Goal: Transaction & Acquisition: Purchase product/service

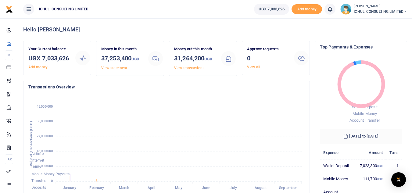
scroll to position [5, 5]
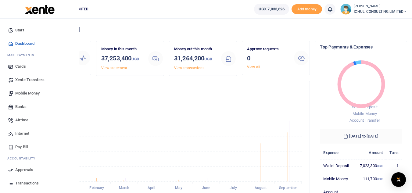
click at [31, 93] on span "Mobile Money" at bounding box center [27, 93] width 24 height 6
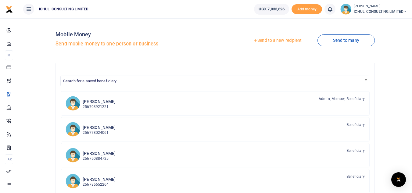
click at [288, 41] on link "Send to a new recipient" at bounding box center [278, 40] width 80 height 11
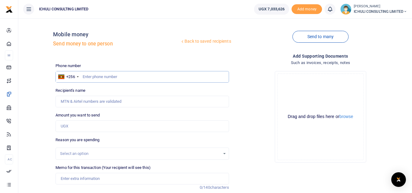
click at [95, 77] on input "text" at bounding box center [142, 77] width 173 height 12
paste input "782 119512"
click at [91, 77] on input "782 119512" at bounding box center [142, 77] width 173 height 12
type input "782119512"
type input "Jacqueline Lwevoola"
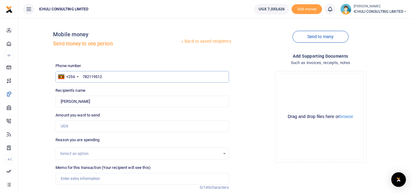
type input "782119512"
click at [92, 122] on input "Amount you want to send" at bounding box center [142, 126] width 173 height 12
type input "200,000"
click at [98, 156] on div "Select an option" at bounding box center [140, 154] width 160 height 6
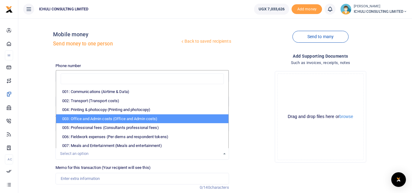
click at [123, 118] on li "003: Office and Admin costs (Office and Admin costs)" at bounding box center [142, 118] width 172 height 9
select select "64"
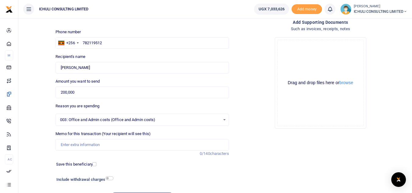
scroll to position [34, 0]
click at [96, 145] on input "Memo for this transaction (Your recipient will see this)" at bounding box center [142, 144] width 173 height 12
type input "Contract fee"
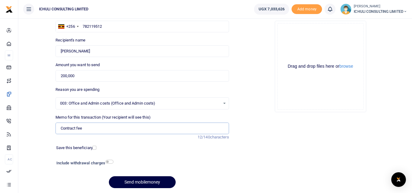
scroll to position [53, 0]
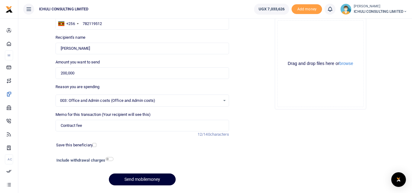
click at [155, 180] on button "Send mobilemoney" at bounding box center [142, 180] width 67 height 12
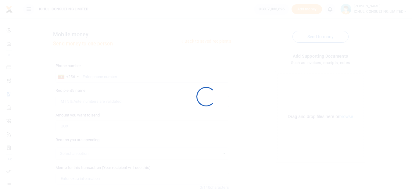
scroll to position [53, 0]
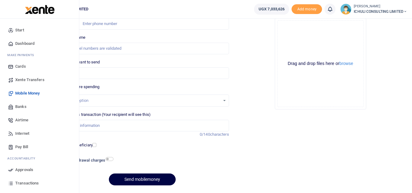
click at [26, 171] on span "Approvals" at bounding box center [24, 170] width 18 height 6
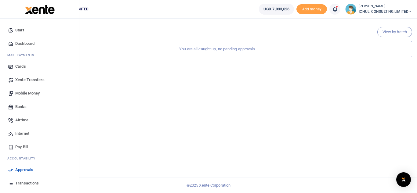
click at [24, 169] on span "Approvals" at bounding box center [24, 170] width 18 height 6
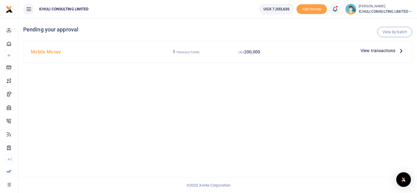
click at [401, 52] on icon at bounding box center [400, 50] width 7 height 7
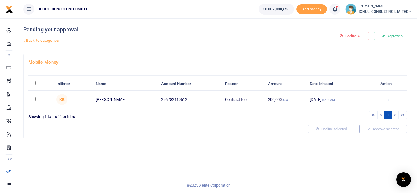
click at [388, 99] on icon at bounding box center [388, 99] width 4 height 4
click at [33, 83] on input "\a \a : activate to sort column descending" at bounding box center [34, 83] width 4 height 4
checkbox input "true"
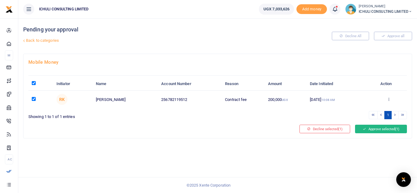
click at [378, 129] on button "Approve selected (1)" at bounding box center [381, 129] width 52 height 9
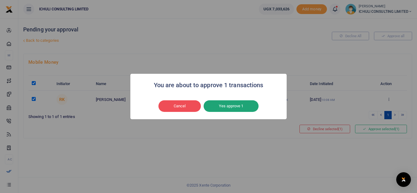
click at [242, 106] on button "Yes approve 1" at bounding box center [230, 106] width 55 height 12
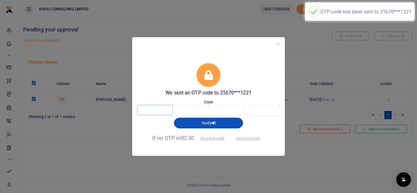
click at [163, 110] on input "text" at bounding box center [155, 110] width 36 height 10
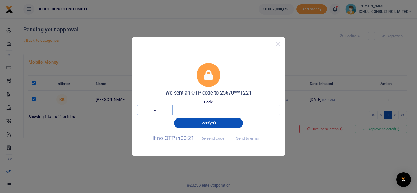
type input "8"
type input "1"
type input "3"
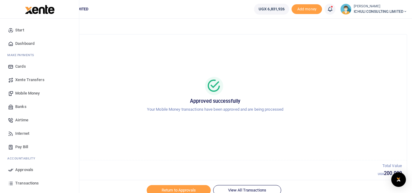
click at [31, 93] on span "Mobile Money" at bounding box center [27, 93] width 24 height 6
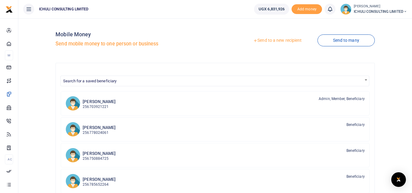
click at [273, 41] on link "Send to a new recipient" at bounding box center [278, 40] width 80 height 11
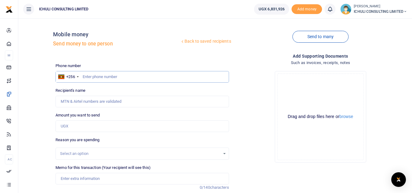
click at [117, 75] on input "text" at bounding box center [142, 77] width 173 height 12
paste input "778815742"
type input "778815742"
type input "[PERSON_NAME]"
type input "778815742"
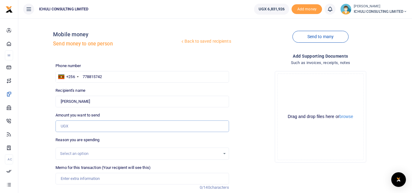
click at [83, 124] on input "Amount you want to send" at bounding box center [142, 126] width 173 height 12
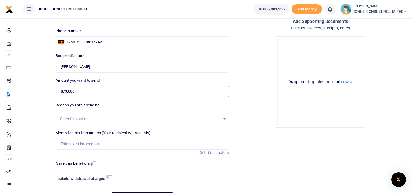
scroll to position [38, 0]
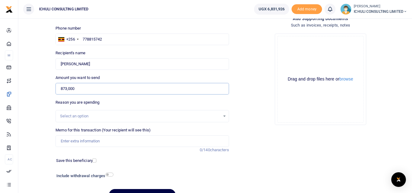
type input "873,000"
click at [147, 117] on div "Select an option" at bounding box center [140, 116] width 160 height 6
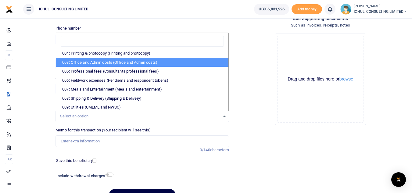
scroll to position [16, 0]
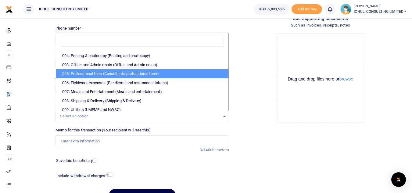
click at [149, 72] on li "005: Professional fees (Consultants professional fees)" at bounding box center [142, 73] width 172 height 9
select select "65"
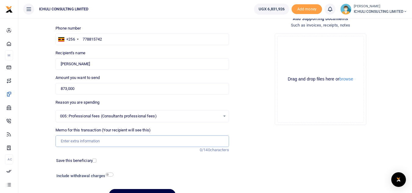
click at [83, 141] on input "Memo for this transaction (Your recipient will see this)" at bounding box center [142, 141] width 173 height 12
paste input "Back filling Bulerejje and Katuuso"
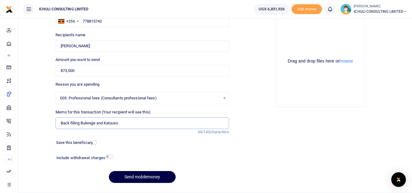
scroll to position [61, 0]
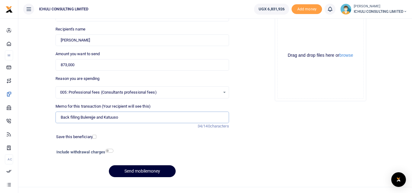
type input "Back filling Bulerejje and Katuuso"
click at [149, 173] on button "Send mobilemoney" at bounding box center [142, 171] width 67 height 12
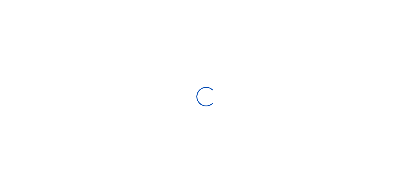
select select
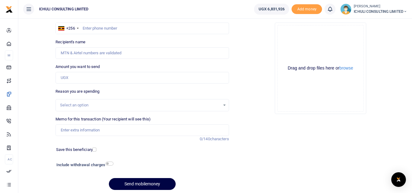
scroll to position [44, 0]
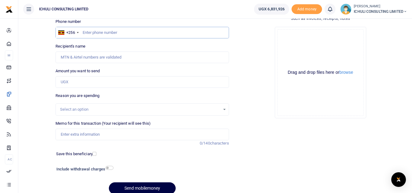
click at [114, 35] on input "text" at bounding box center [142, 33] width 173 height 12
paste input "784353934"
type input "784353934"
type input "Jane Auma"
type input "784353934"
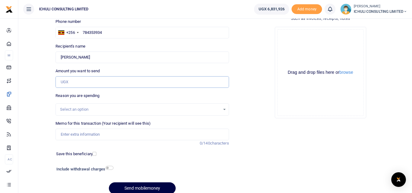
click at [98, 84] on input "Amount you want to send" at bounding box center [142, 82] width 173 height 12
type input "1,062,000"
click at [215, 109] on div "Select an option" at bounding box center [140, 109] width 160 height 6
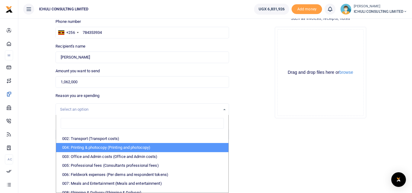
scroll to position [0, 0]
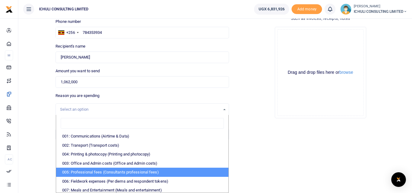
click at [158, 173] on li "005: Professional fees (Consultants professional fees)" at bounding box center [142, 172] width 172 height 9
select select "65"
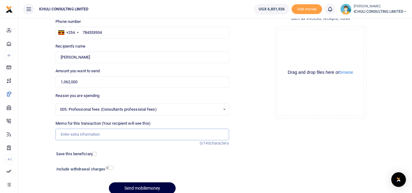
click at [86, 134] on input "Memo for this transaction (Your recipient will see this)" at bounding box center [142, 135] width 173 height 12
type input "Back filling Bulerejje and Katuuso"
click at [152, 188] on button "Send mobilemoney" at bounding box center [142, 188] width 67 height 12
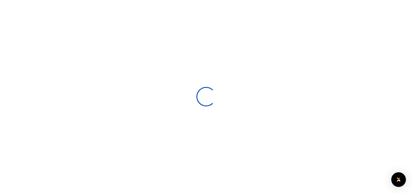
scroll to position [44, 0]
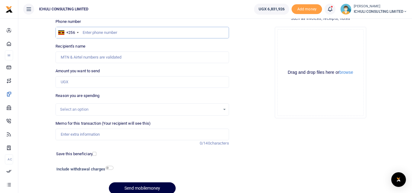
click at [92, 32] on input "text" at bounding box center [142, 33] width 173 height 12
paste input "701902014"
type input "701902014"
type input "[PERSON_NAME]"
type input "701902014"
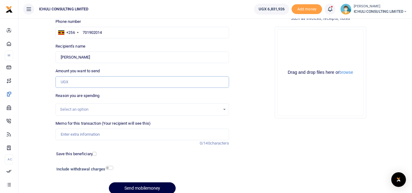
click at [69, 82] on input "Amount you want to send" at bounding box center [142, 82] width 173 height 12
type input "876,000"
click at [214, 113] on div "Select an option" at bounding box center [142, 109] width 173 height 7
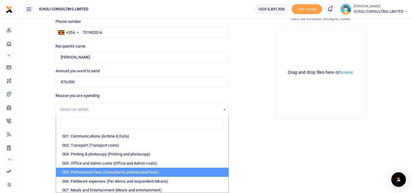
click at [139, 174] on li "005: Professional fees (Consultants professional fees)" at bounding box center [142, 172] width 172 height 9
select select "65"
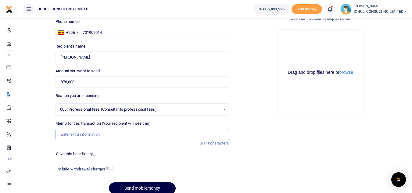
click at [121, 135] on input "Memo for this transaction (Your recipient will see this)" at bounding box center [142, 135] width 173 height 12
type input "Back filling Bulerejje and Katuuso"
click at [145, 187] on button "Send mobilemoney" at bounding box center [142, 188] width 67 height 12
click at [134, 33] on input "text" at bounding box center [142, 33] width 173 height 12
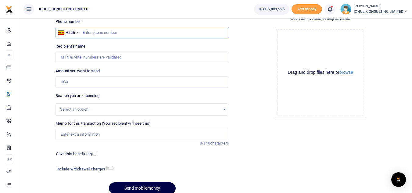
paste input "758940083"
type input "758940083"
type input "Daniel Eyiiga"
type input "758940083"
click at [90, 82] on input "Amount you want to send" at bounding box center [142, 82] width 173 height 12
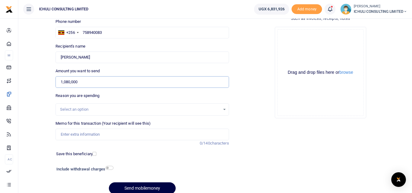
type input "1,080,000"
click at [217, 109] on div "Select an option" at bounding box center [140, 109] width 160 height 6
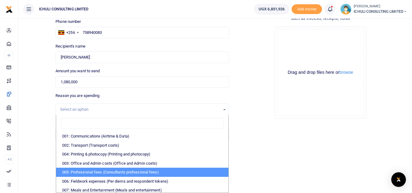
click at [159, 174] on li "005: Professional fees (Consultants professional fees)" at bounding box center [142, 172] width 172 height 9
select select "65"
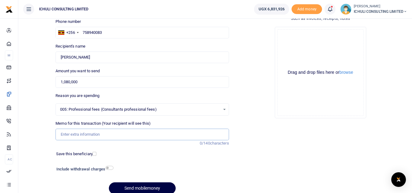
click at [82, 135] on input "Memo for this transaction (Your recipient will see this)" at bounding box center [142, 135] width 173 height 12
type input "Back filling Bulerejje and Katuuso"
click div
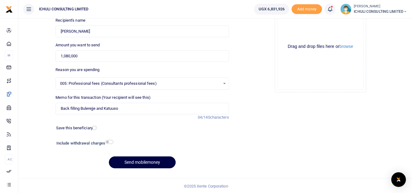
scroll to position [71, 0]
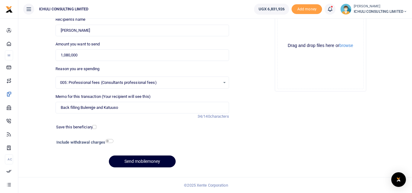
click button "Send mobilemoney"
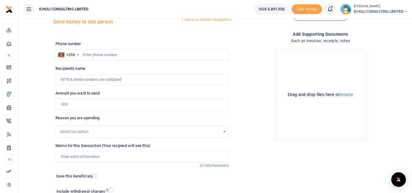
scroll to position [17, 0]
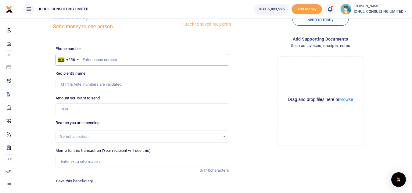
click at [128, 59] on input "text" at bounding box center [142, 60] width 173 height 12
paste input "755229997"
type input "755229997"
type input "[PERSON_NAME]"
type input "755229997"
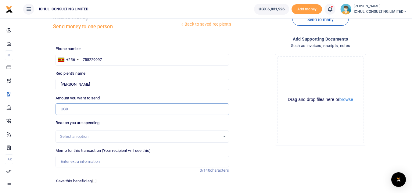
click at [82, 110] on input "Amount you want to send" at bounding box center [142, 109] width 173 height 12
type input "750,000"
click at [137, 137] on div "Select an option" at bounding box center [140, 137] width 160 height 6
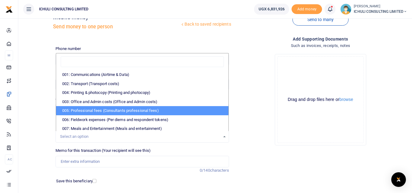
click at [125, 109] on li "005: Professional fees (Consultants professional fees)" at bounding box center [142, 110] width 172 height 9
select select "65"
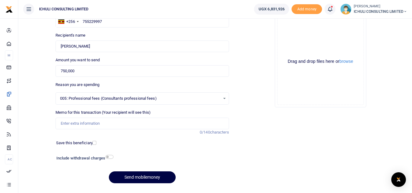
scroll to position [59, 0]
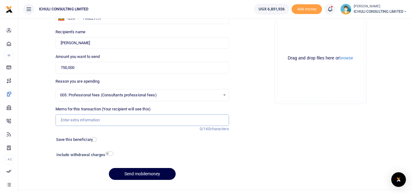
click at [151, 120] on input "Memo for this transaction (Your recipient will see this)" at bounding box center [142, 120] width 173 height 12
type input "Back filling Bulerejje and Katuuso"
click at [151, 174] on button "Send mobilemoney" at bounding box center [142, 174] width 67 height 12
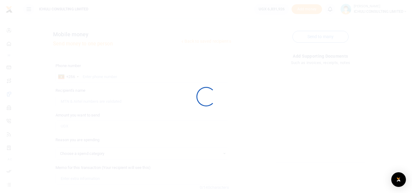
select select
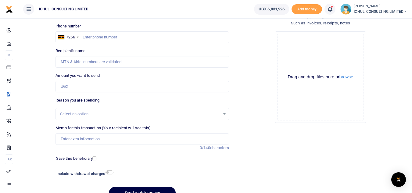
scroll to position [27, 0]
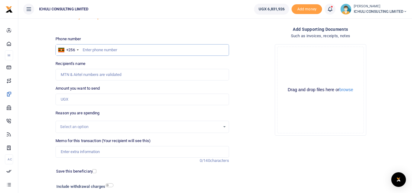
click at [125, 53] on input "text" at bounding box center [142, 50] width 173 height 12
paste input "786623602"
type input "786623602"
type input "Frank Isabirye"
type input "786623602"
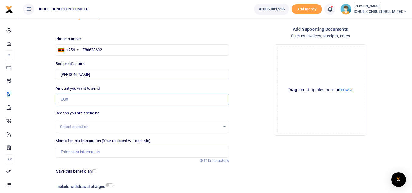
click at [74, 100] on input "Amount you want to send" at bounding box center [142, 100] width 173 height 12
type input "426,000"
click at [181, 125] on div "Select an option" at bounding box center [140, 127] width 160 height 6
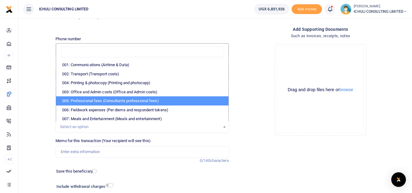
click at [164, 101] on li "005: Professional fees (Consultants professional fees)" at bounding box center [142, 100] width 172 height 9
select select "65"
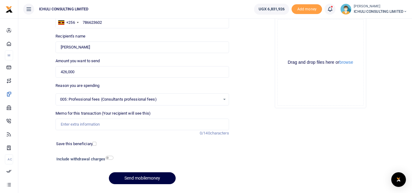
scroll to position [55, 0]
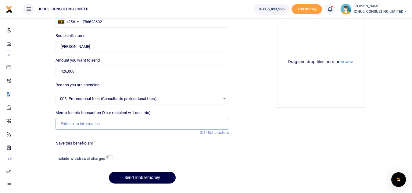
click at [142, 124] on input "Memo for this transaction (Your recipient will see this)" at bounding box center [142, 124] width 173 height 12
type input "Back filling Bulerejje and Katuuso"
click at [150, 178] on button "Send mobilemoney" at bounding box center [142, 178] width 67 height 12
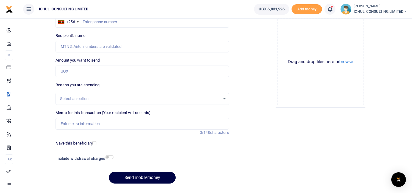
scroll to position [55, 0]
click at [93, 22] on input "text" at bounding box center [142, 22] width 173 height 12
paste input "771886553"
type input "771886553"
type input "[PERSON_NAME]"
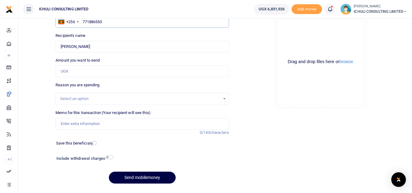
type input "771886553"
click at [86, 74] on input "Amount you want to send" at bounding box center [142, 72] width 173 height 12
type input "855,000"
click at [202, 100] on div "Select an option" at bounding box center [140, 99] width 160 height 6
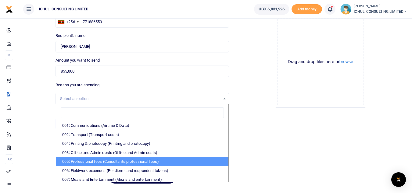
click at [131, 162] on li "005: Professional fees (Consultants professional fees)" at bounding box center [142, 161] width 172 height 9
select select "65"
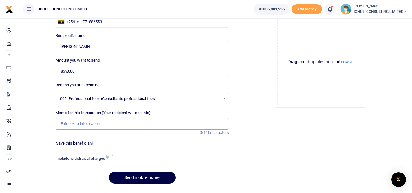
click at [103, 124] on input "Memo for this transaction (Your recipient will see this)" at bounding box center [142, 124] width 173 height 12
type input "Back filling Bulerejje and Katuuso"
click at [149, 178] on button "Send mobilemoney" at bounding box center [142, 178] width 67 height 12
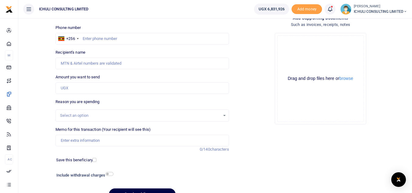
scroll to position [31, 0]
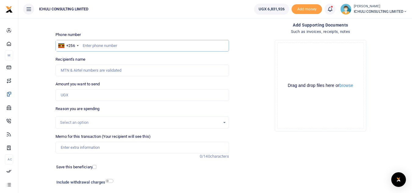
click at [121, 45] on input "text" at bounding box center [142, 46] width 173 height 12
paste input "754397501"
type input "754397501"
click at [93, 94] on input "Amount you want to send" at bounding box center [142, 95] width 173 height 12
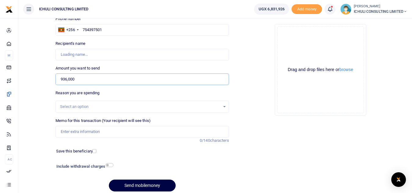
scroll to position [48, 0]
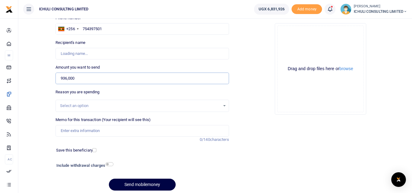
type input "936,000"
click at [195, 105] on div "Select an option" at bounding box center [140, 106] width 160 height 6
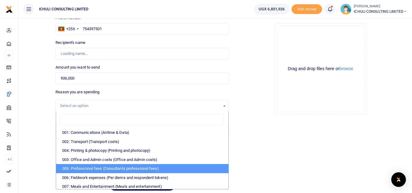
click at [128, 168] on li "005: Professional fees (Consultants professional fees)" at bounding box center [142, 168] width 172 height 9
select select "65"
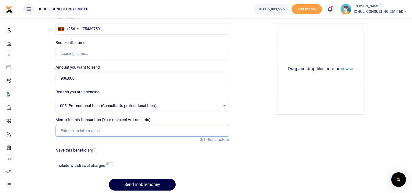
click at [115, 132] on input "Memo for this transaction (Your recipient will see this)" at bounding box center [142, 131] width 173 height 12
type input "Back filling Bulerejje and Katuuso"
click at [108, 28] on input "754397501" at bounding box center [142, 29] width 173 height 12
type input "Muwanguzi Godfrey"
type input "754397501"
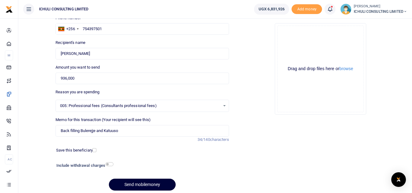
click at [150, 184] on button "Send mobilemoney" at bounding box center [142, 185] width 67 height 12
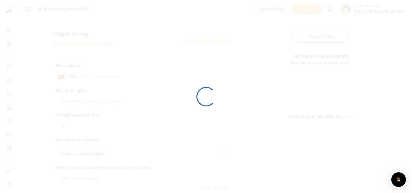
select select
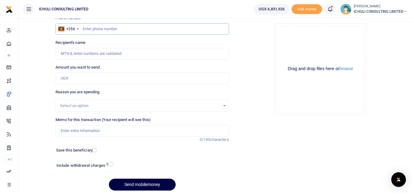
click at [124, 29] on input "text" at bounding box center [142, 29] width 173 height 12
paste input "749413059"
type input "749413059"
type input "[PERSON_NAME]"
type input "749413059"
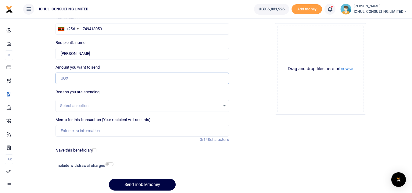
click at [87, 79] on input "Amount you want to send" at bounding box center [142, 79] width 173 height 12
type input "150,000"
click at [92, 107] on div "Select an option" at bounding box center [140, 106] width 160 height 6
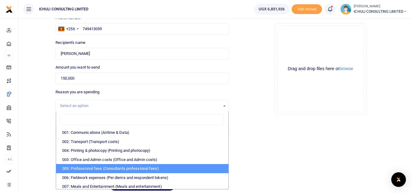
click at [105, 173] on li "005: Professional fees (Consultants professional fees)" at bounding box center [142, 168] width 172 height 9
select select "65"
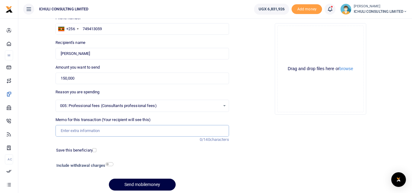
click at [97, 128] on input "Memo for this transaction (Your recipient will see this)" at bounding box center [142, 131] width 173 height 12
type input "Back filling Bulerejje and Katuuso"
click at [139, 185] on button "Send mobilemoney" at bounding box center [142, 185] width 67 height 12
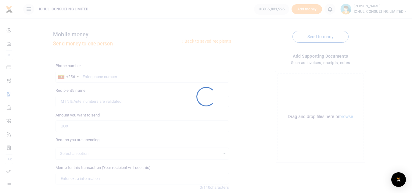
scroll to position [48, 0]
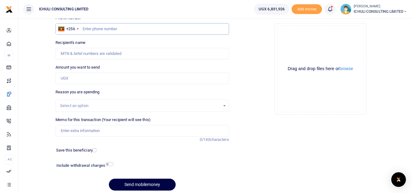
click at [92, 28] on input "text" at bounding box center [142, 29] width 173 height 12
paste input "753605320"
type input "753605320"
click at [73, 78] on input "Amount you want to send" at bounding box center [142, 79] width 173 height 12
type input "96,000"
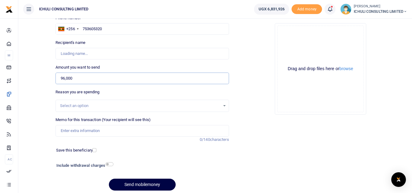
type input "[PERSON_NAME]"
type input "96,000"
click at [105, 106] on div "Select an option" at bounding box center [140, 106] width 160 height 6
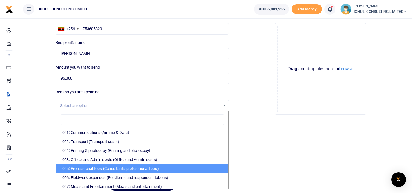
click at [112, 166] on li "005: Professional fees (Consultants professional fees)" at bounding box center [142, 168] width 172 height 9
select select "65"
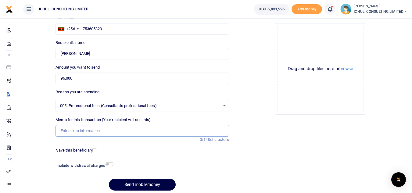
click at [135, 133] on input "Memo for this transaction (Your recipient will see this)" at bounding box center [142, 131] width 173 height 12
type input "Trenching SFLU water project"
click at [145, 184] on button "Send mobilemoney" at bounding box center [142, 185] width 67 height 12
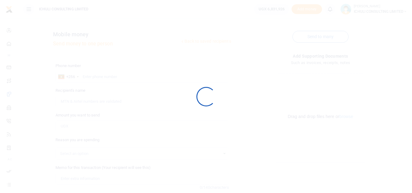
scroll to position [48, 0]
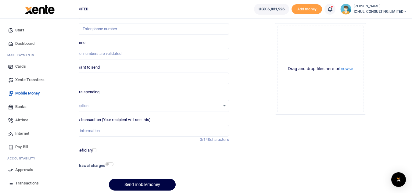
click at [24, 169] on span "Approvals" at bounding box center [24, 170] width 18 height 6
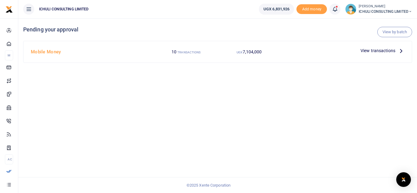
click at [400, 50] on icon at bounding box center [400, 50] width 7 height 7
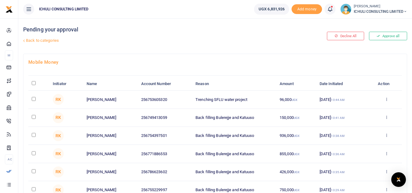
click at [33, 83] on input "\a \a : activate to sort column descending" at bounding box center [34, 83] width 4 height 4
checkbox input "true"
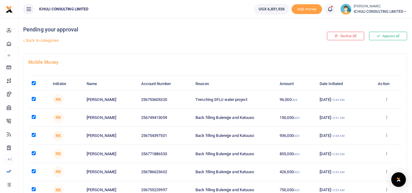
checkbox input "true"
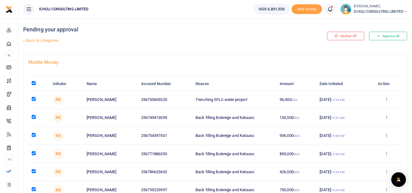
checkbox input "true"
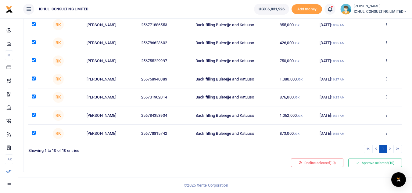
click at [390, 149] on li at bounding box center [390, 149] width 7 height 8
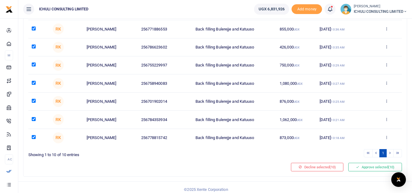
scroll to position [125, 0]
click at [33, 137] on input "checkbox" at bounding box center [34, 137] width 4 height 4
checkbox input "false"
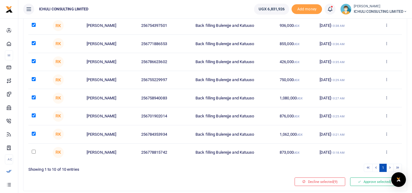
scroll to position [118, 0]
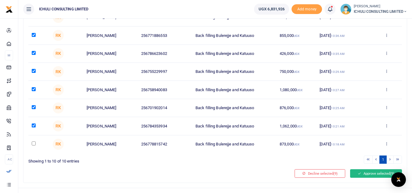
click at [370, 174] on button "Approve selected (9)" at bounding box center [376, 173] width 52 height 9
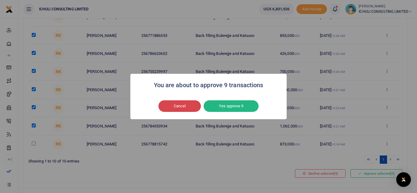
click at [188, 108] on button "Cancel" at bounding box center [179, 106] width 42 height 12
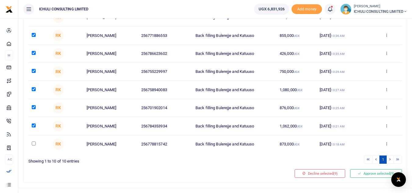
click at [33, 144] on input "checkbox" at bounding box center [34, 144] width 4 height 4
checkbox input "true"
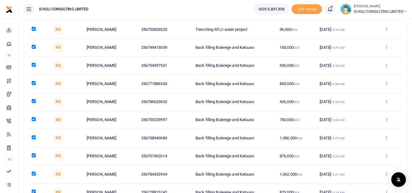
scroll to position [73, 0]
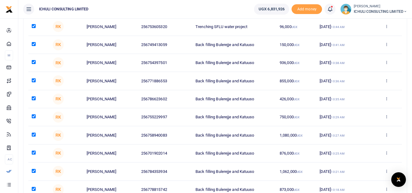
click at [34, 116] on input "checkbox" at bounding box center [34, 116] width 4 height 4
checkbox input "false"
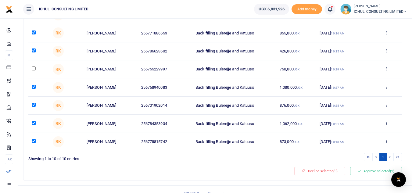
scroll to position [129, 0]
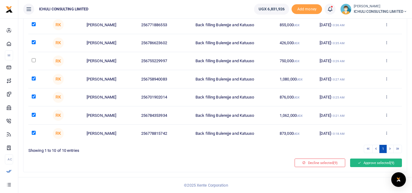
click at [378, 163] on button "Approve selected (9)" at bounding box center [376, 163] width 52 height 9
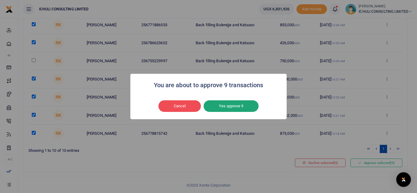
click at [245, 107] on button "Yes approve 9" at bounding box center [230, 106] width 55 height 12
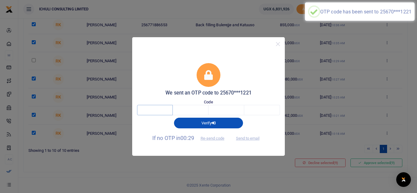
click at [158, 109] on input "text" at bounding box center [155, 110] width 36 height 10
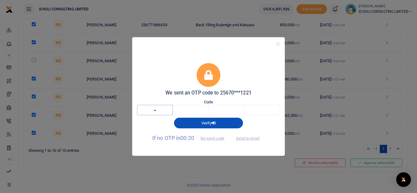
type input "6"
type input "9"
type input "4"
type input "9"
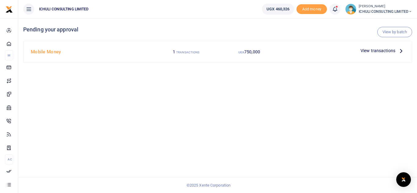
click at [390, 13] on span "ICHULI CONSULTING LIMITED" at bounding box center [384, 11] width 53 height 5
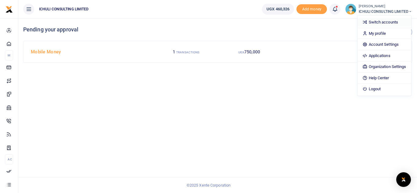
click at [382, 23] on link "Switch accounts" at bounding box center [383, 22] width 53 height 9
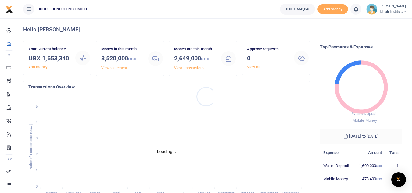
scroll to position [5, 5]
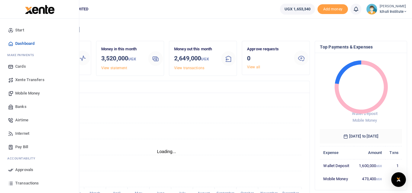
click at [25, 183] on span "Transactions" at bounding box center [26, 183] width 23 height 6
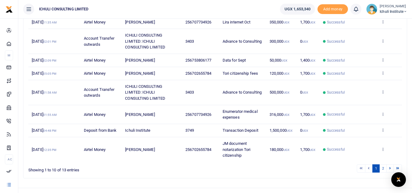
scroll to position [123, 0]
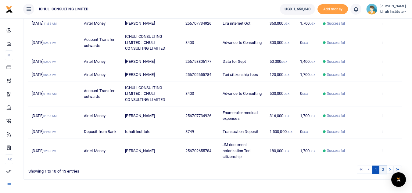
click at [384, 170] on link "2" at bounding box center [382, 170] width 7 height 8
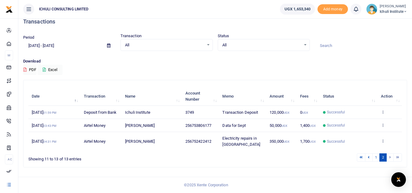
scroll to position [8, 0]
click at [111, 45] on span at bounding box center [109, 46] width 14 height 10
click at [109, 45] on icon at bounding box center [108, 46] width 3 height 4
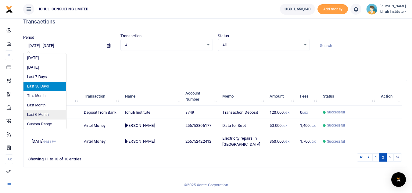
click at [41, 114] on li "Last 6 Month" at bounding box center [44, 114] width 43 height 9
type input "[DATE] - [DATE]"
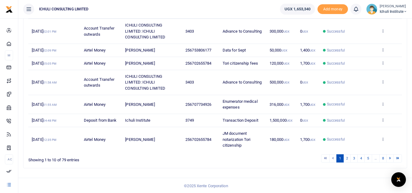
scroll to position [135, 0]
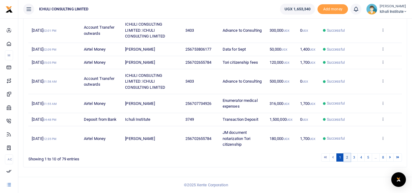
click at [347, 159] on link "2" at bounding box center [346, 157] width 7 height 8
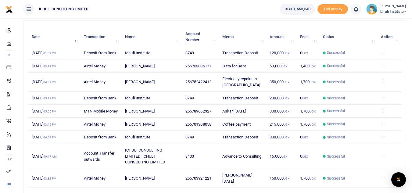
scroll to position [70, 0]
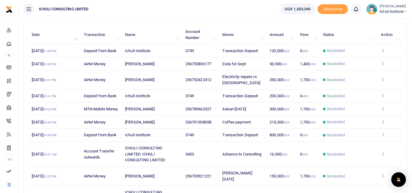
click at [384, 111] on icon at bounding box center [383, 108] width 4 height 4
click at [357, 134] on link "Send again" at bounding box center [360, 135] width 48 height 9
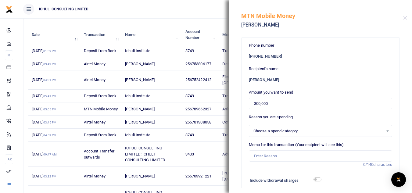
select select "65"
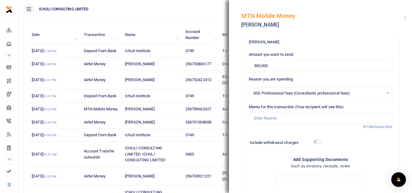
scroll to position [41, 0]
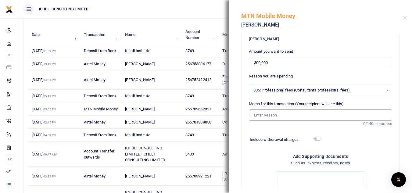
click at [280, 116] on input "Memo for this transaction (Your recipient will see this)" at bounding box center [320, 115] width 143 height 12
type input "Askari Sept 25"
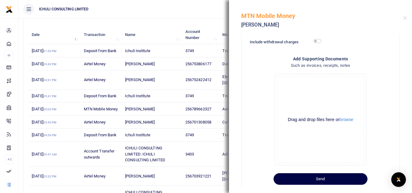
scroll to position [150, 0]
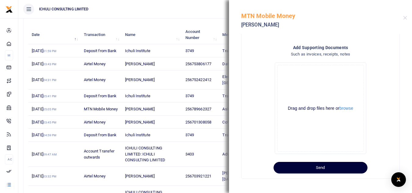
click at [326, 167] on button "Send" at bounding box center [321, 168] width 94 height 12
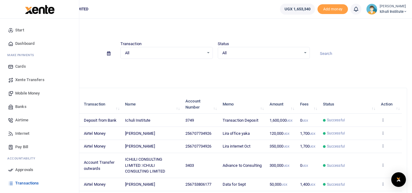
click at [30, 93] on span "Mobile Money" at bounding box center [27, 93] width 24 height 6
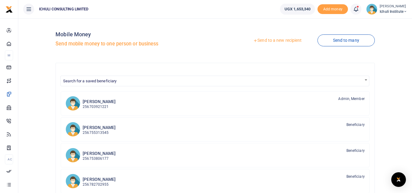
click at [283, 40] on link "Send to a new recipient" at bounding box center [278, 40] width 80 height 11
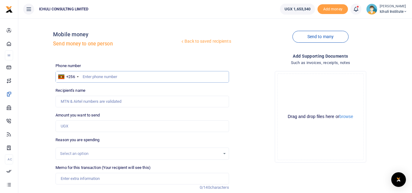
click at [132, 76] on input "text" at bounding box center [142, 77] width 173 height 12
paste input "757 661018"
click at [91, 77] on input "757 661018" at bounding box center [142, 77] width 173 height 12
type input "757661018"
click at [84, 126] on input "Amount you want to send" at bounding box center [142, 126] width 173 height 12
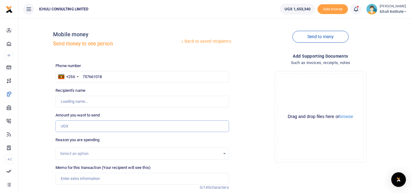
type input "[PERSON_NAME]"
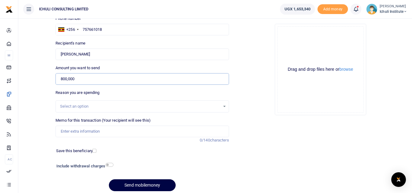
scroll to position [48, 0]
type input "800,000"
click at [164, 108] on div "Select an option" at bounding box center [140, 106] width 160 height 6
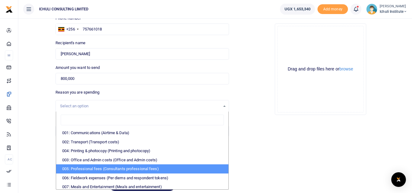
click at [145, 169] on li "005: Professional fees (Consultants professional fees)" at bounding box center [142, 168] width 172 height 9
select select "65"
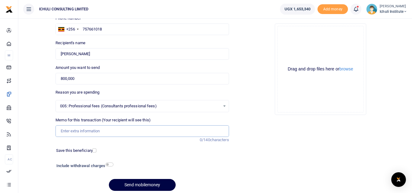
click at [108, 130] on input "Memo for this transaction (Your recipient will see this)" at bounding box center [142, 131] width 173 height 12
type input "[PERSON_NAME] Sept"
click at [156, 184] on button "Send mobilemoney" at bounding box center [142, 185] width 67 height 12
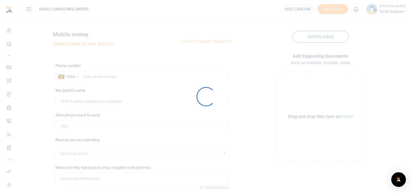
scroll to position [48, 0]
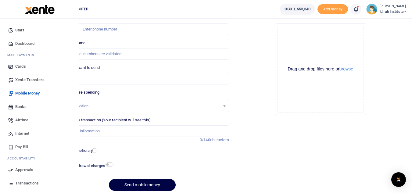
click at [24, 170] on span "Approvals" at bounding box center [24, 170] width 18 height 6
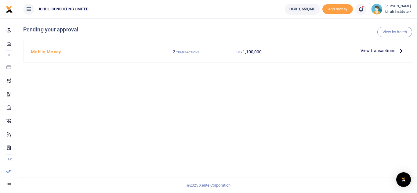
click at [400, 50] on icon at bounding box center [400, 50] width 7 height 7
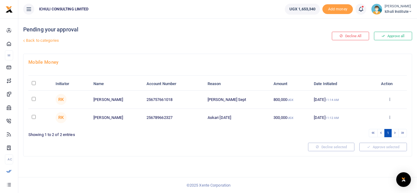
click at [33, 84] on input "\a \a : activate to sort column descending" at bounding box center [34, 83] width 4 height 4
checkbox input "true"
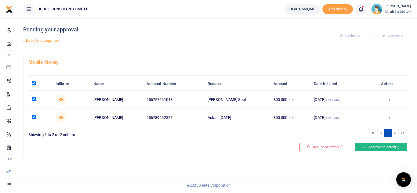
click at [366, 146] on button "Approve selected (2)" at bounding box center [381, 147] width 52 height 9
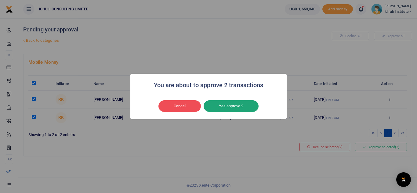
click at [232, 108] on button "Yes approve 2" at bounding box center [230, 106] width 55 height 12
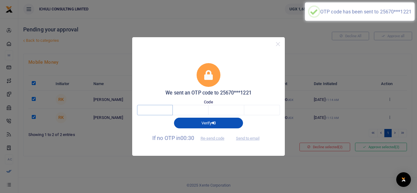
click at [161, 110] on input "text" at bounding box center [155, 110] width 36 height 10
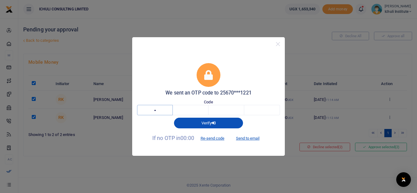
type input "6"
type input "2"
type input "5"
